Goal: Task Accomplishment & Management: Manage account settings

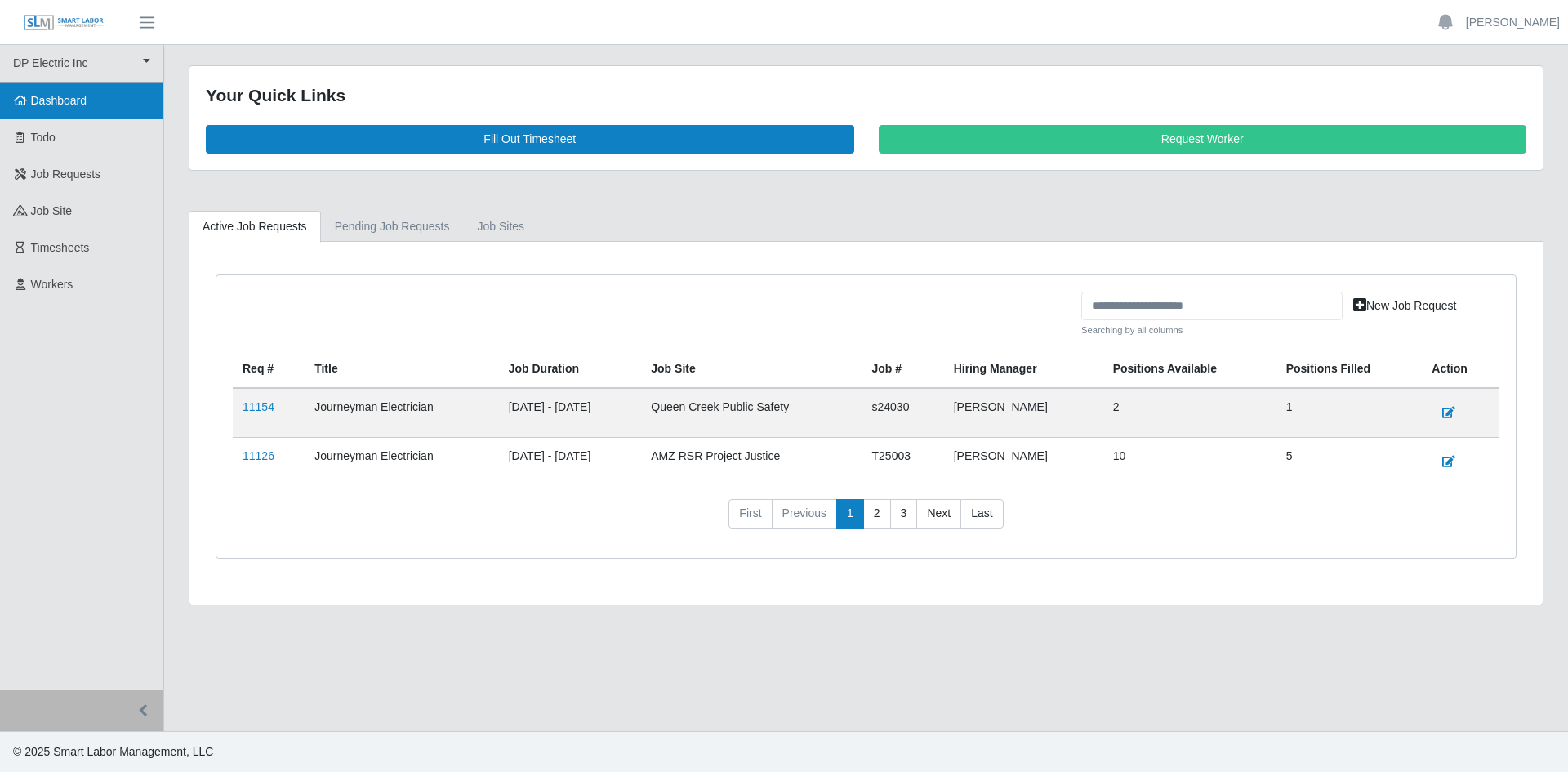
click at [59, 105] on span "Dashboard" at bounding box center [59, 100] width 56 height 13
click at [74, 149] on link "Todo" at bounding box center [82, 138] width 163 height 37
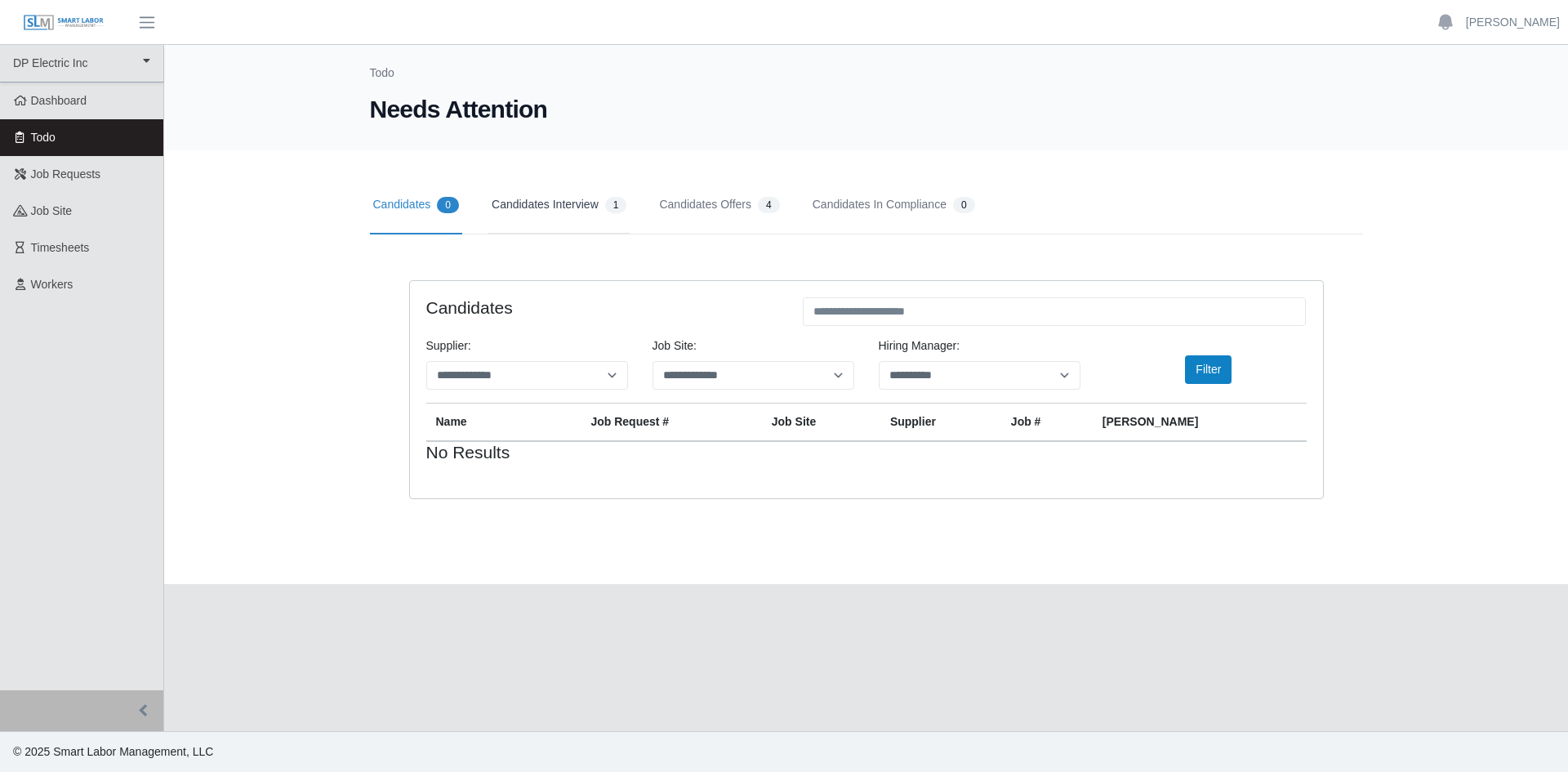
click at [562, 207] on link "Candidates Interview 1" at bounding box center [559, 205] width 141 height 58
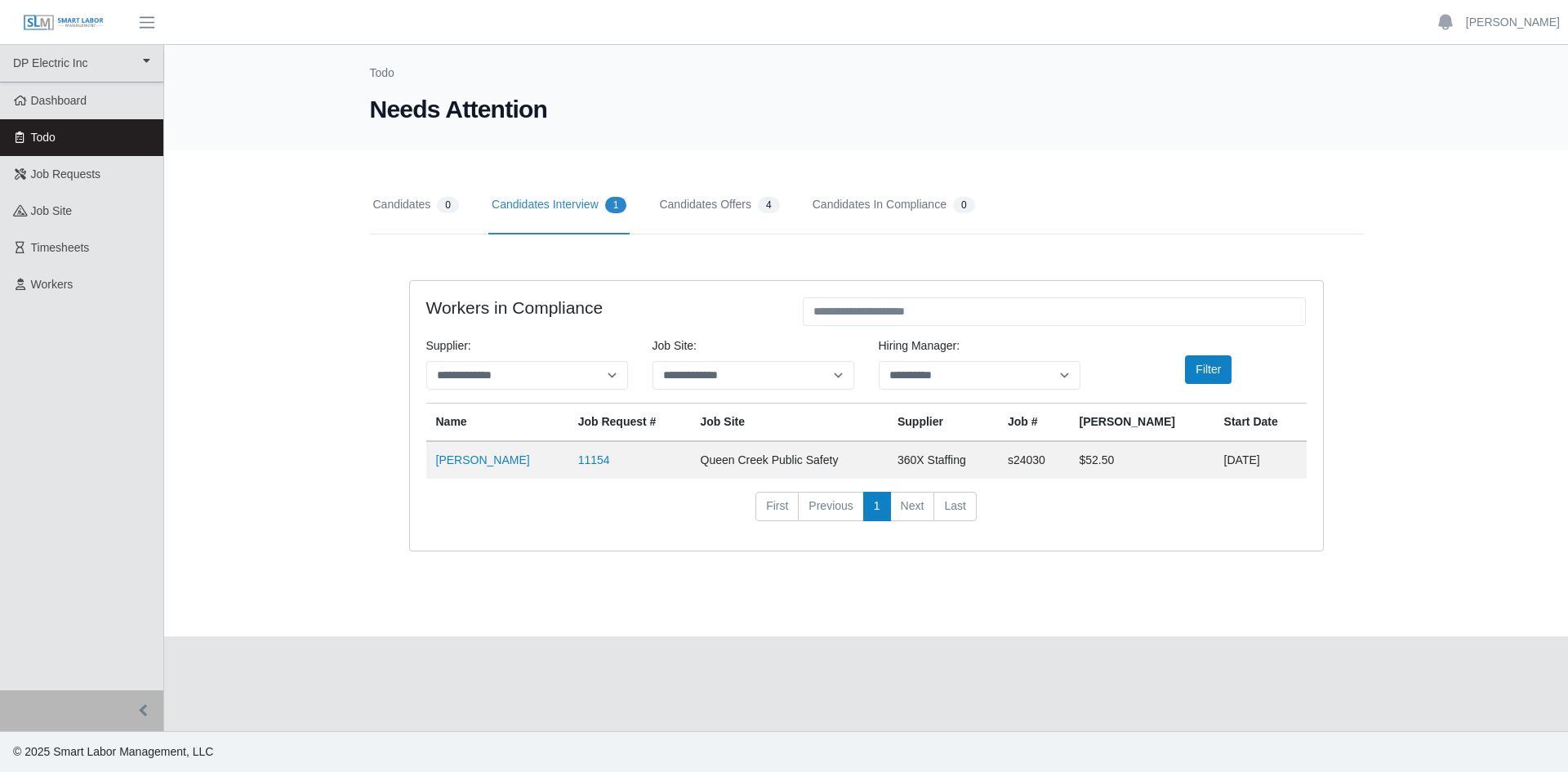
drag, startPoint x: 1492, startPoint y: 33, endPoint x: 1044, endPoint y: 99, distance: 452.8
click at [1044, 99] on h1 "Needs Attention" at bounding box center [867, 110] width 993 height 30
